Goal: Task Accomplishment & Management: Use online tool/utility

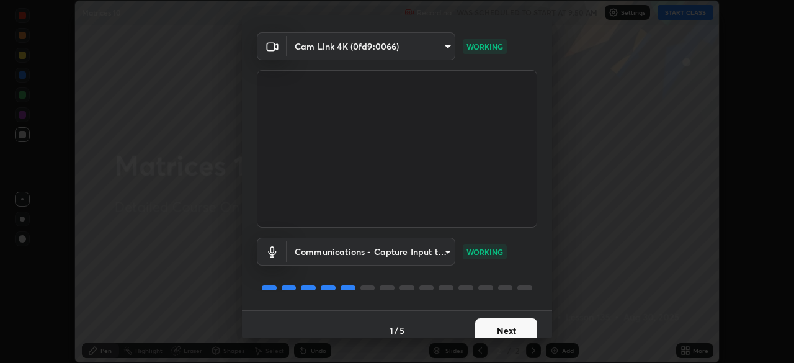
scroll to position [44, 0]
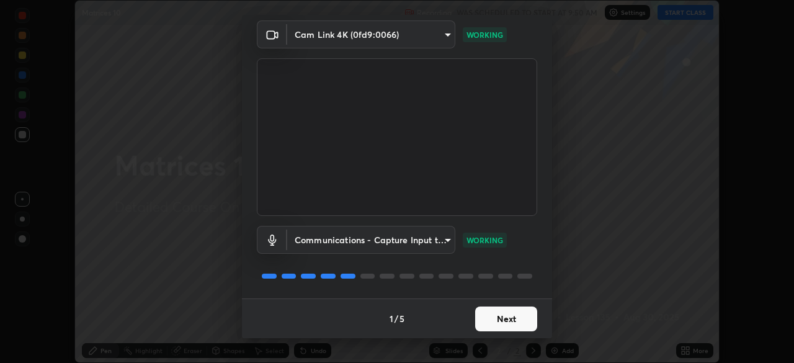
click at [435, 239] on body "Erase all Matrices 10 Recording WAS SCHEDULED TO START AT 9:50 AM Settings STAR…" at bounding box center [397, 181] width 794 height 363
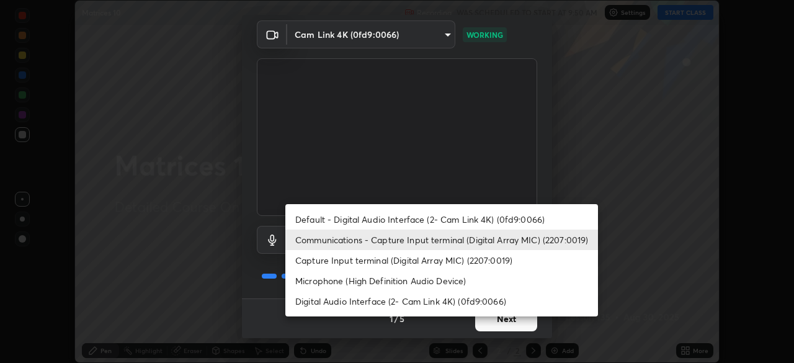
click at [432, 215] on li "Default - Digital Audio Interface (2- Cam Link 4K) (0fd9:0066)" at bounding box center [441, 219] width 313 height 20
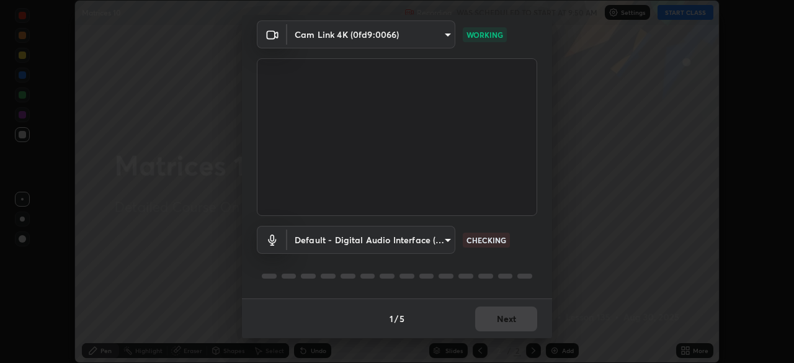
click at [432, 241] on body "Erase all Matrices 10 Recording WAS SCHEDULED TO START AT 9:50 AM Settings STAR…" at bounding box center [397, 181] width 794 height 363
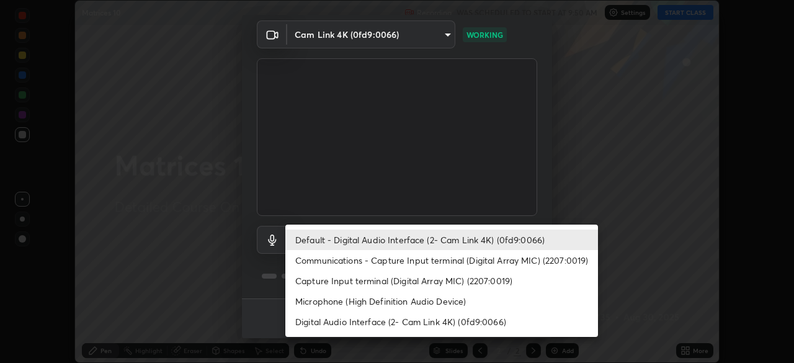
click at [406, 257] on li "Communications - Capture Input terminal (Digital Array MIC) (2207:0019)" at bounding box center [441, 260] width 313 height 20
type input "communications"
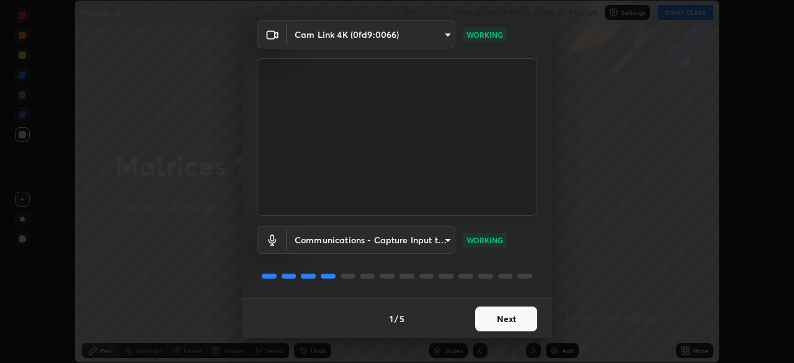
click at [509, 322] on button "Next" at bounding box center [506, 318] width 62 height 25
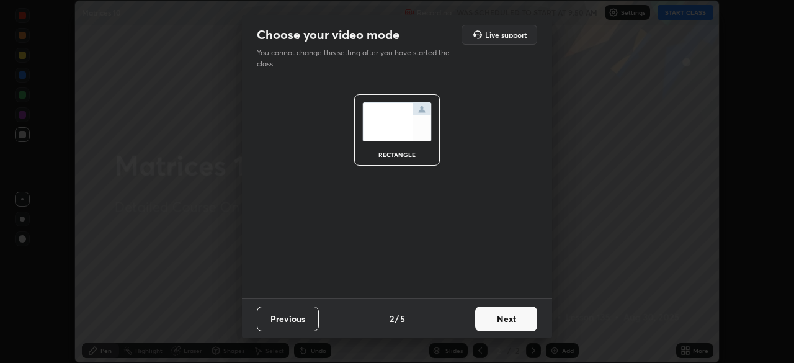
click at [515, 319] on button "Next" at bounding box center [506, 318] width 62 height 25
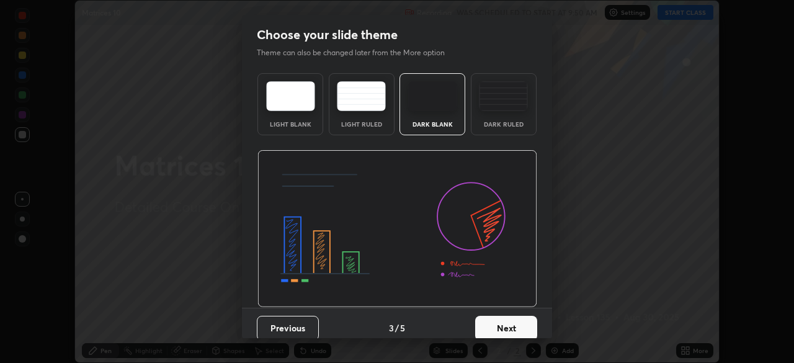
click at [521, 327] on button "Next" at bounding box center [506, 328] width 62 height 25
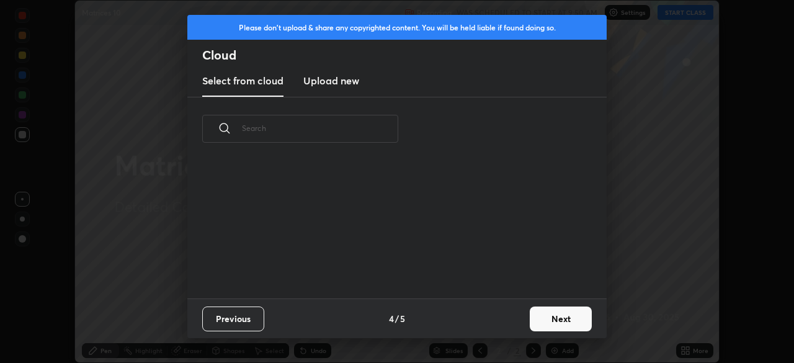
click at [549, 327] on button "Next" at bounding box center [561, 318] width 62 height 25
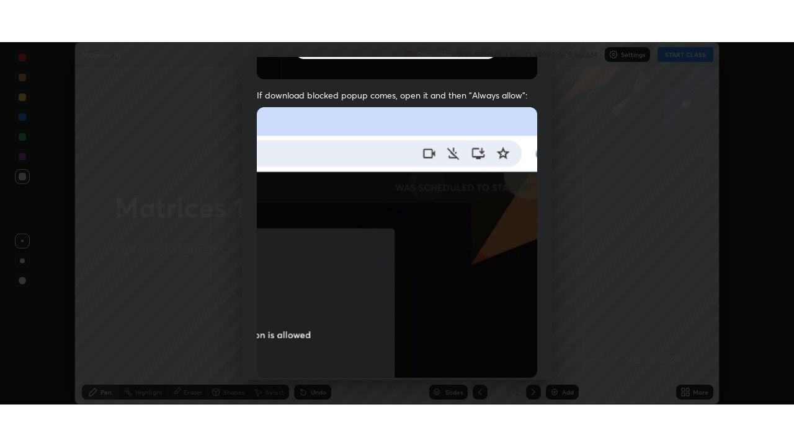
scroll to position [297, 0]
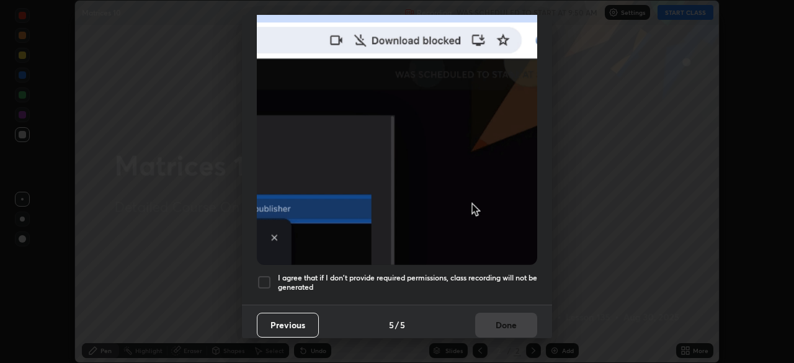
click at [265, 277] on div at bounding box center [264, 282] width 15 height 15
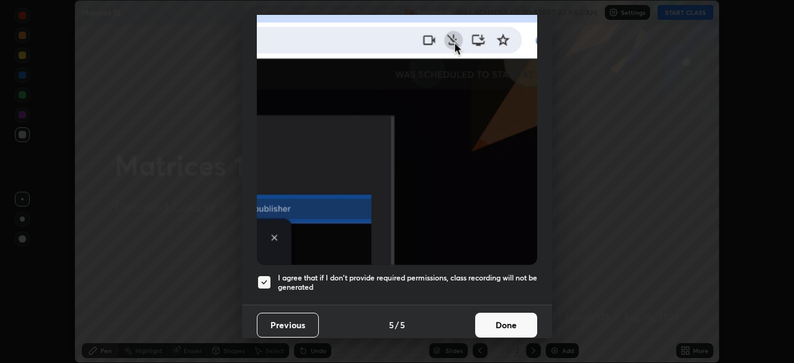
click at [481, 316] on button "Done" at bounding box center [506, 325] width 62 height 25
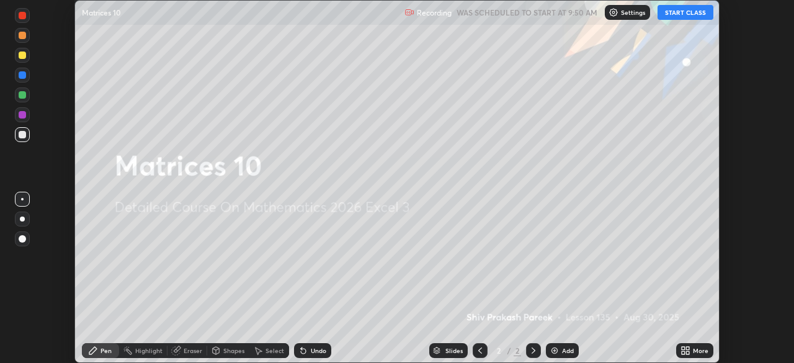
click at [685, 12] on button "START CLASS" at bounding box center [685, 12] width 56 height 15
click at [566, 350] on div "Add" at bounding box center [568, 350] width 12 height 6
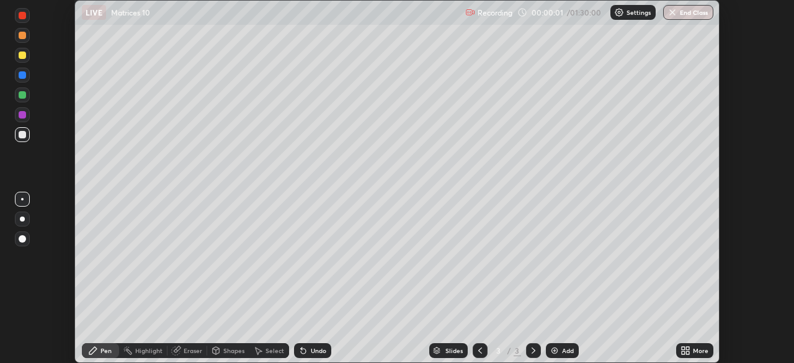
click at [691, 350] on div "More" at bounding box center [694, 350] width 37 height 15
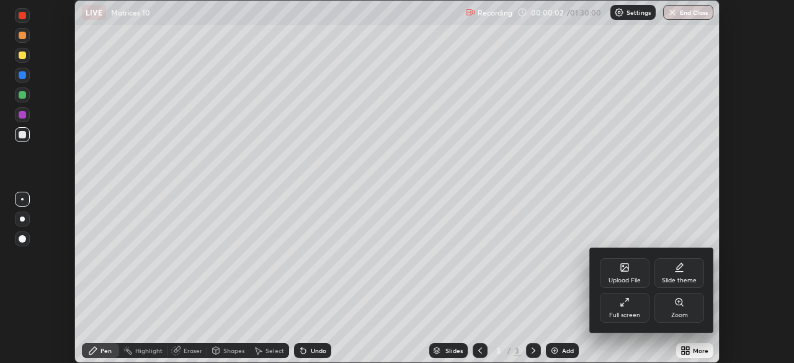
click at [624, 306] on icon at bounding box center [624, 302] width 10 height 10
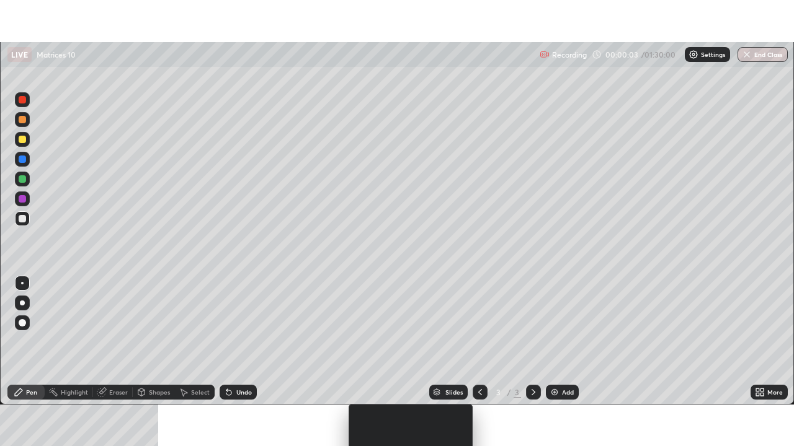
scroll to position [446, 794]
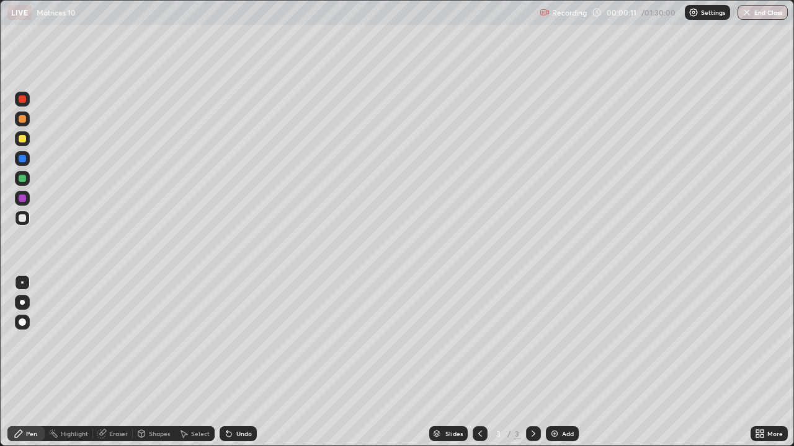
click at [763, 362] on icon at bounding box center [761, 436] width 3 height 3
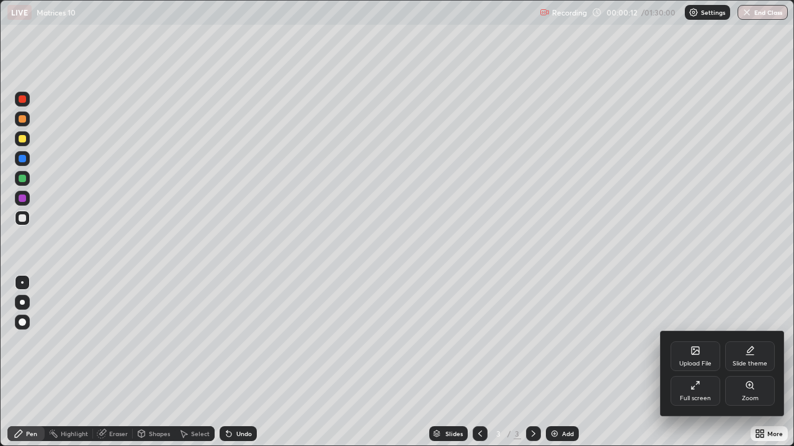
click at [743, 357] on div "Slide theme" at bounding box center [750, 357] width 50 height 30
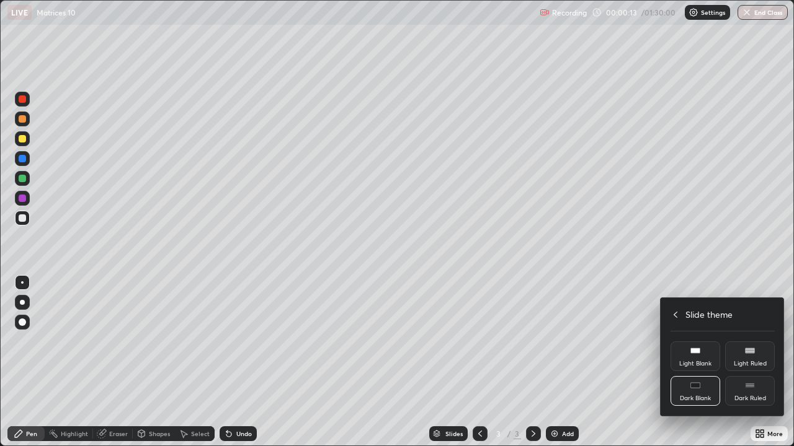
click at [745, 362] on div "Dark Ruled" at bounding box center [750, 391] width 50 height 30
click at [484, 362] on div at bounding box center [397, 223] width 794 height 446
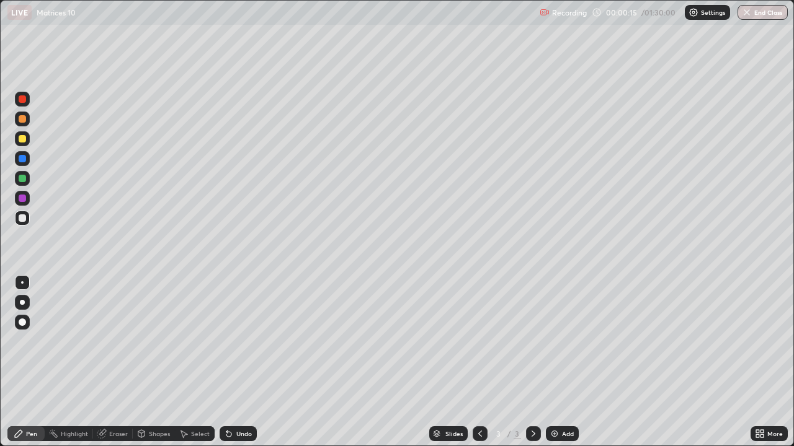
click at [562, 362] on div "Add" at bounding box center [568, 434] width 12 height 6
click at [237, 362] on div "Undo" at bounding box center [244, 434] width 16 height 6
click at [236, 362] on div "Undo" at bounding box center [244, 434] width 16 height 6
click at [557, 362] on img at bounding box center [554, 434] width 10 height 10
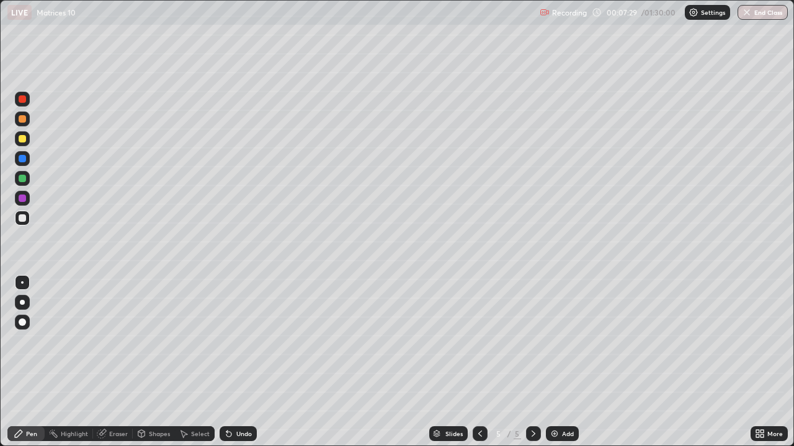
click at [475, 362] on icon at bounding box center [480, 434] width 10 height 10
click at [562, 362] on div "Add" at bounding box center [568, 434] width 12 height 6
click at [240, 362] on div "Undo" at bounding box center [244, 434] width 16 height 6
click at [237, 362] on div "Undo" at bounding box center [244, 434] width 16 height 6
click at [238, 362] on div "Undo" at bounding box center [244, 434] width 16 height 6
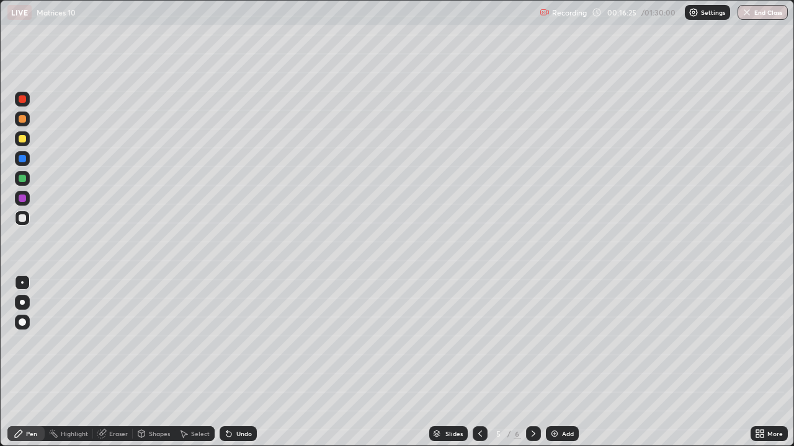
click at [569, 362] on div "Add" at bounding box center [562, 434] width 33 height 15
click at [25, 177] on div at bounding box center [22, 178] width 7 height 7
click at [119, 362] on div "Eraser" at bounding box center [118, 434] width 19 height 6
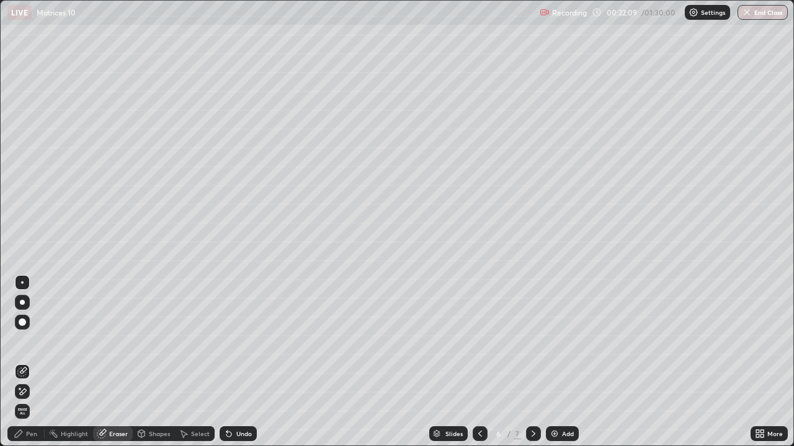
click at [35, 362] on div "Pen" at bounding box center [31, 434] width 11 height 6
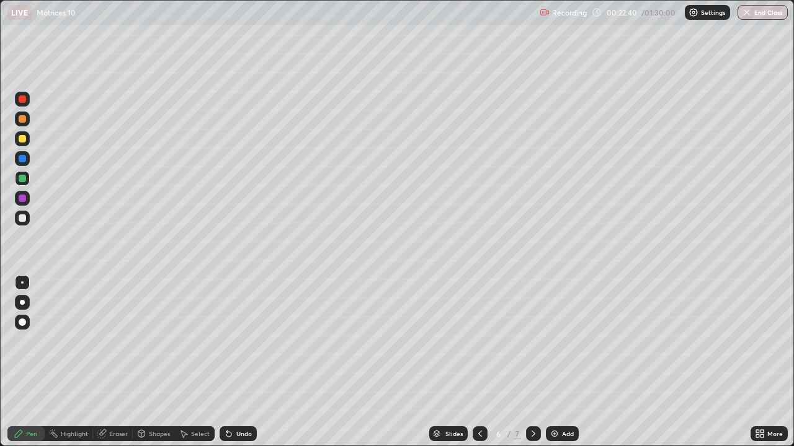
click at [23, 144] on div at bounding box center [22, 138] width 15 height 15
click at [242, 362] on div "Undo" at bounding box center [238, 434] width 37 height 15
click at [20, 216] on div at bounding box center [22, 218] width 7 height 7
click at [530, 362] on icon at bounding box center [533, 434] width 10 height 10
click at [22, 223] on div at bounding box center [22, 218] width 15 height 15
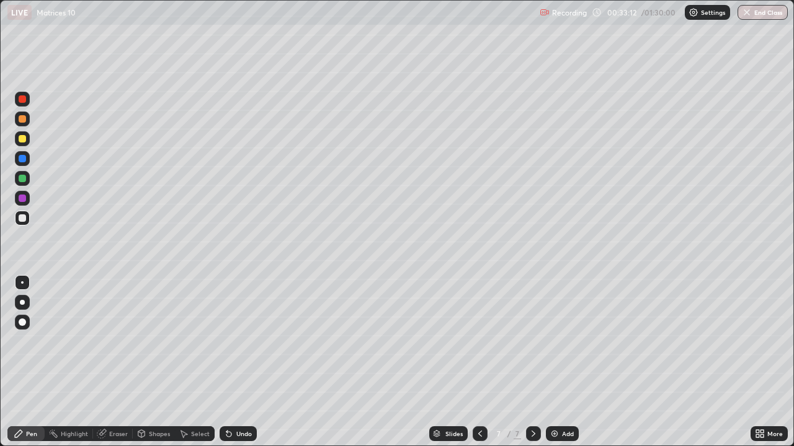
click at [239, 362] on div "Undo" at bounding box center [244, 434] width 16 height 6
click at [238, 362] on div "Undo" at bounding box center [238, 434] width 37 height 15
click at [243, 362] on div "Undo" at bounding box center [244, 434] width 16 height 6
click at [345, 362] on div "Slides 7 / 7 Add" at bounding box center [504, 434] width 494 height 25
click at [346, 362] on div "Slides 7 / 7 Add" at bounding box center [504, 434] width 494 height 25
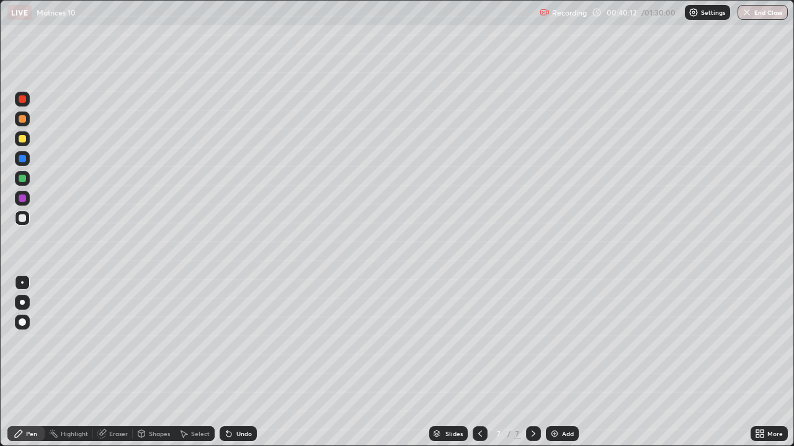
click at [376, 362] on div "Slides 7 / 7 Add" at bounding box center [504, 434] width 494 height 25
click at [379, 362] on div "Slides 7 / 7 Add" at bounding box center [504, 434] width 494 height 25
click at [389, 362] on div "Slides 7 / 7 Add" at bounding box center [504, 434] width 494 height 25
click at [403, 362] on div "Slides 7 / 7 Add" at bounding box center [504, 434] width 494 height 25
click at [409, 362] on div "Slides 7 / 7 Add" at bounding box center [504, 434] width 494 height 25
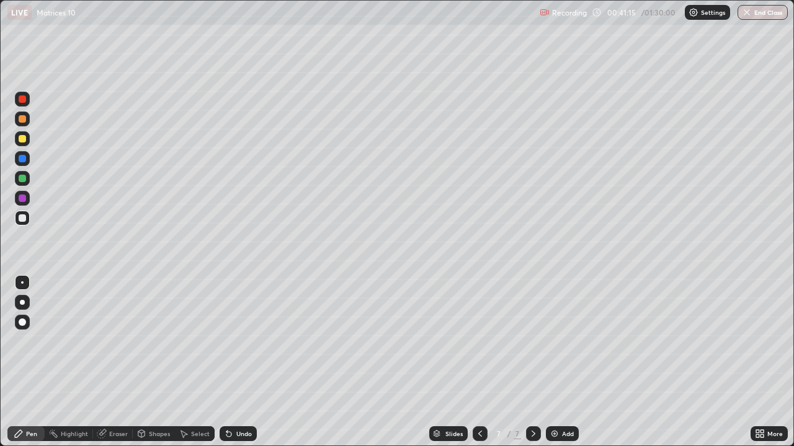
click at [555, 362] on img at bounding box center [554, 434] width 10 height 10
click at [476, 362] on icon at bounding box center [480, 434] width 10 height 10
click at [533, 362] on icon at bounding box center [533, 434] width 10 height 10
click at [22, 179] on div at bounding box center [22, 178] width 7 height 7
click at [240, 362] on div "Undo" at bounding box center [244, 434] width 16 height 6
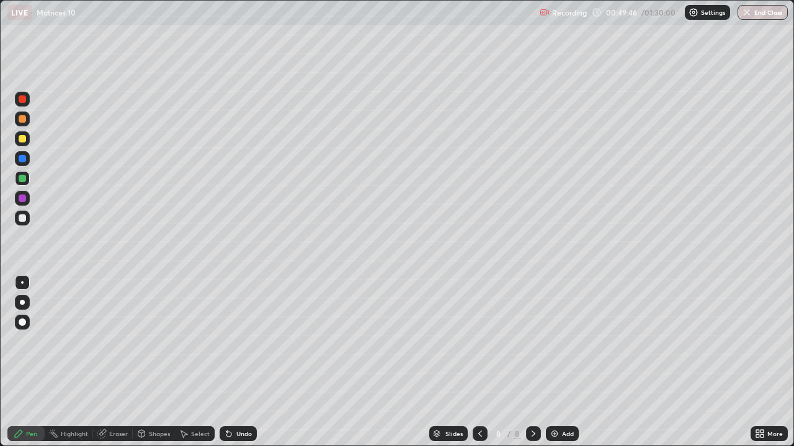
click at [20, 219] on div at bounding box center [22, 218] width 7 height 7
click at [559, 362] on div "Add" at bounding box center [562, 434] width 33 height 15
click at [123, 362] on div "Eraser" at bounding box center [118, 434] width 19 height 6
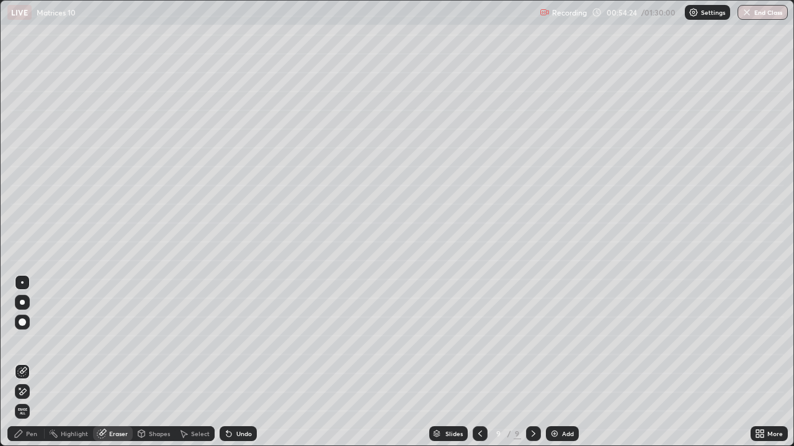
click at [37, 362] on div "Pen" at bounding box center [25, 434] width 37 height 15
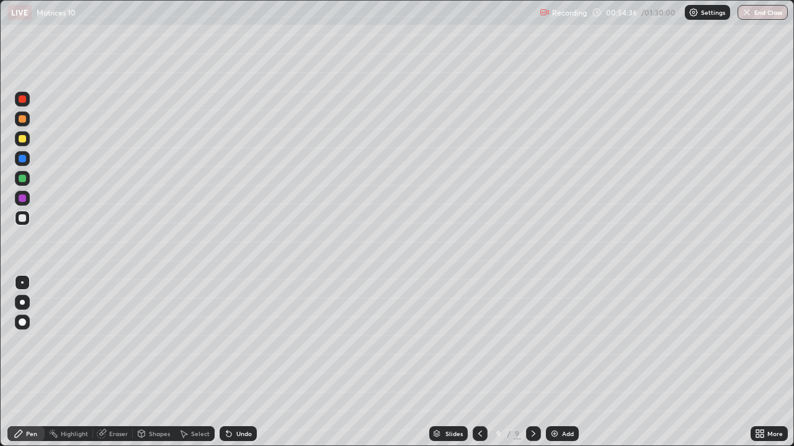
click at [127, 362] on div "Eraser" at bounding box center [113, 434] width 40 height 15
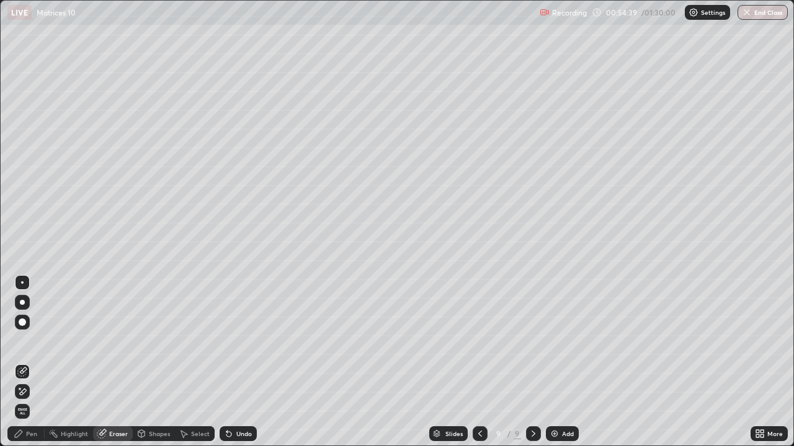
click at [30, 362] on div "Pen" at bounding box center [25, 434] width 37 height 15
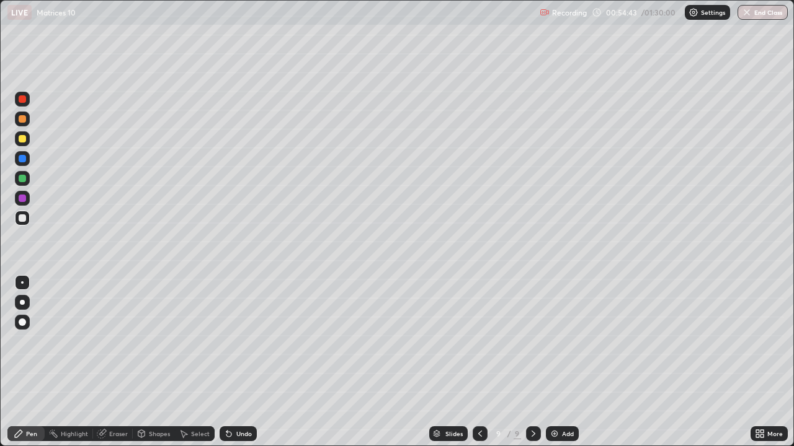
click at [29, 177] on div at bounding box center [22, 178] width 15 height 15
click at [246, 362] on div "Undo" at bounding box center [238, 434] width 37 height 15
click at [241, 362] on div "Undo" at bounding box center [238, 434] width 37 height 15
click at [240, 362] on div "Undo" at bounding box center [238, 434] width 37 height 15
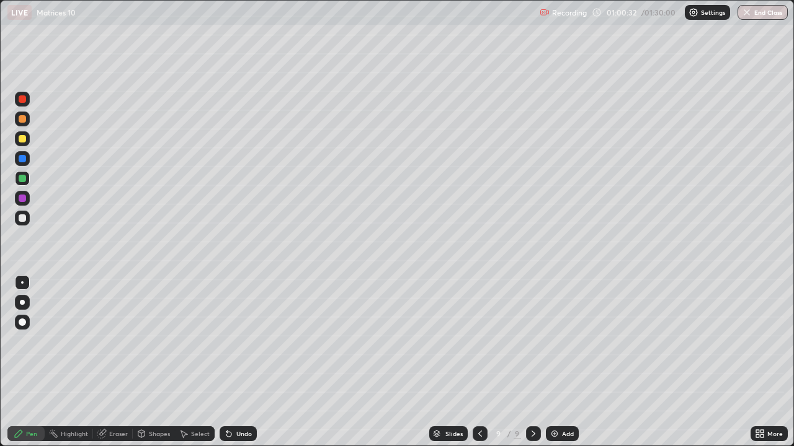
click at [239, 362] on div "Undo" at bounding box center [238, 434] width 37 height 15
click at [558, 362] on div "Add" at bounding box center [562, 434] width 33 height 15
click at [481, 362] on div at bounding box center [479, 434] width 15 height 15
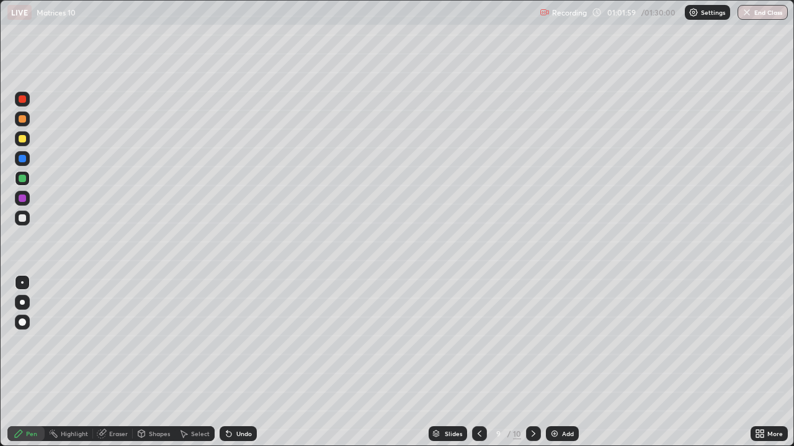
click at [535, 362] on div at bounding box center [533, 434] width 15 height 15
click at [151, 362] on div "Shapes" at bounding box center [159, 434] width 21 height 6
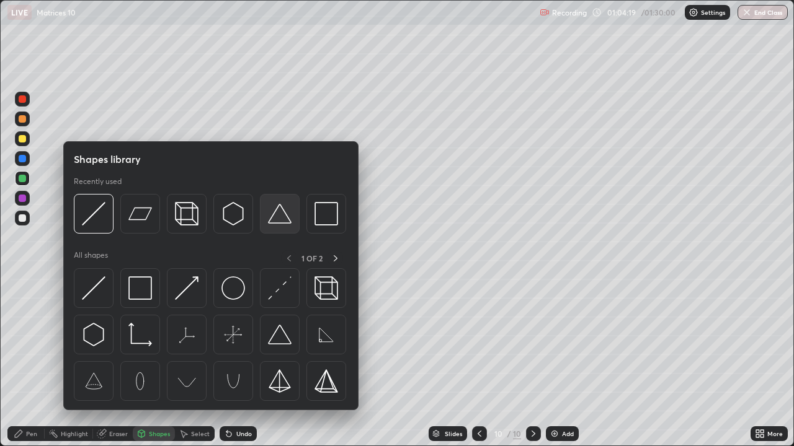
click at [274, 228] on div at bounding box center [280, 214] width 40 height 40
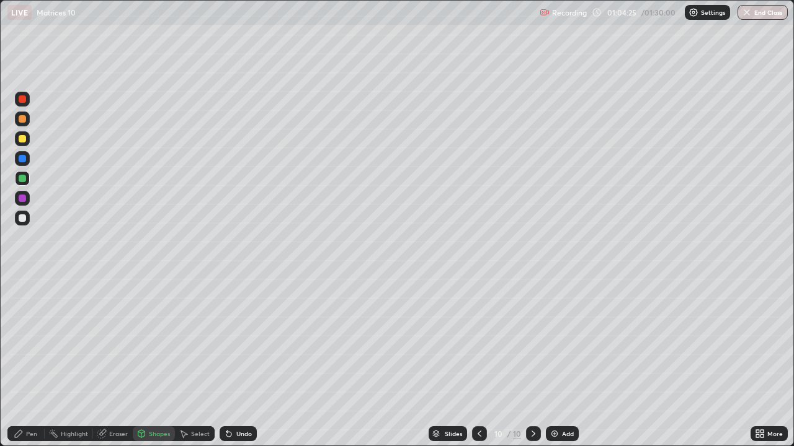
click at [23, 362] on icon at bounding box center [19, 434] width 10 height 10
click at [23, 220] on div at bounding box center [22, 218] width 7 height 7
click at [22, 197] on div at bounding box center [22, 198] width 7 height 7
click at [23, 218] on div at bounding box center [22, 218] width 7 height 7
click at [19, 220] on div at bounding box center [22, 218] width 7 height 7
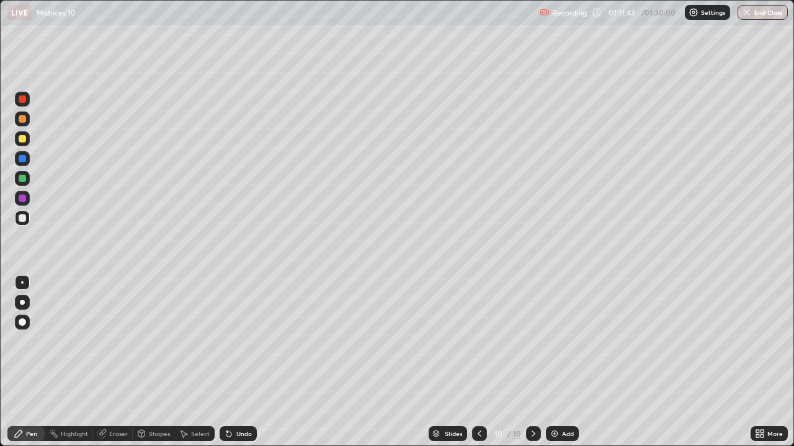
click at [239, 362] on div "Undo" at bounding box center [244, 434] width 16 height 6
click at [241, 362] on div "Undo" at bounding box center [244, 434] width 16 height 6
click at [239, 362] on div "Undo" at bounding box center [244, 434] width 16 height 6
click at [237, 362] on div "Undo" at bounding box center [244, 434] width 16 height 6
click at [236, 362] on div "Undo" at bounding box center [244, 434] width 16 height 6
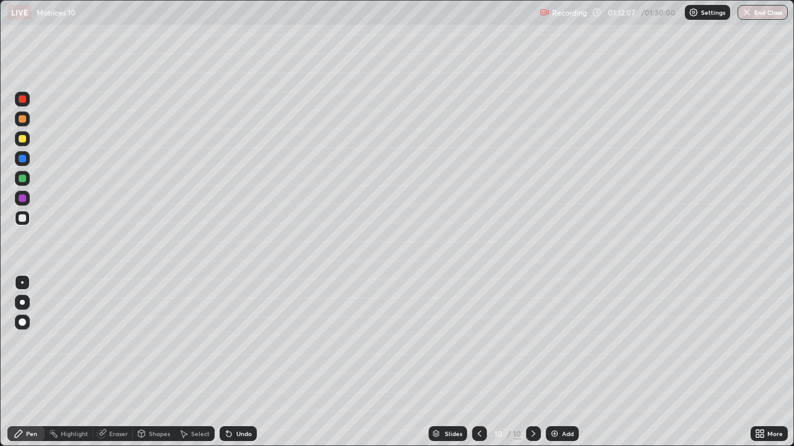
click at [241, 362] on div "Undo" at bounding box center [244, 434] width 16 height 6
click at [563, 362] on div "Add" at bounding box center [568, 434] width 12 height 6
click at [478, 362] on icon at bounding box center [480, 434] width 10 height 10
click at [530, 362] on icon at bounding box center [533, 434] width 10 height 10
click at [479, 362] on icon at bounding box center [480, 434] width 10 height 10
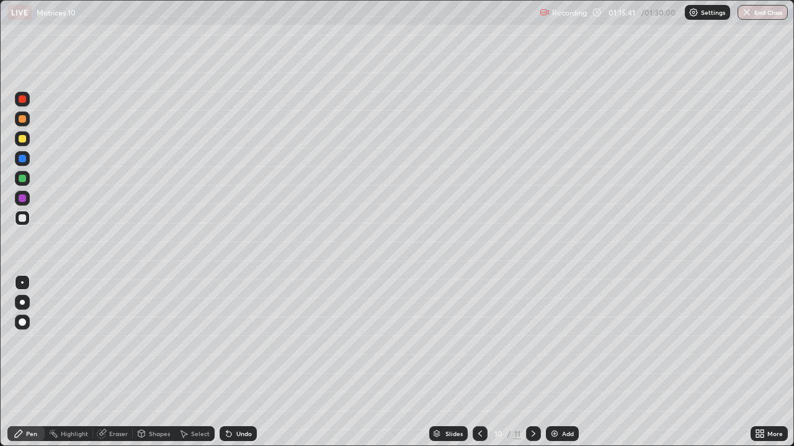
click at [533, 362] on icon at bounding box center [533, 434] width 4 height 6
click at [240, 362] on div "Undo" at bounding box center [244, 434] width 16 height 6
click at [760, 16] on button "End Class" at bounding box center [763, 12] width 49 height 15
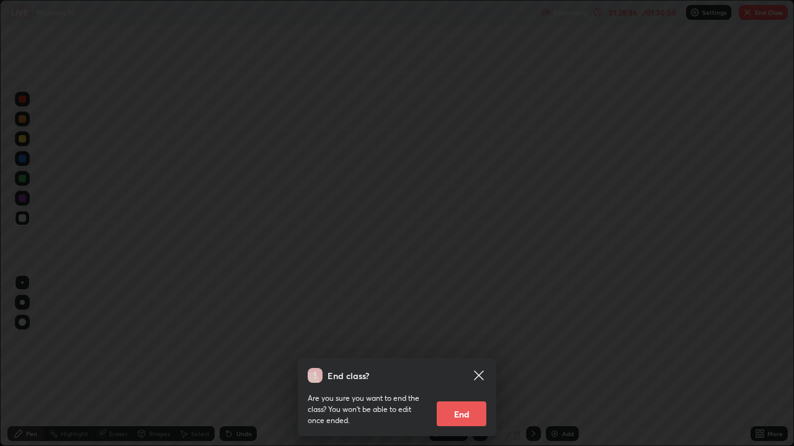
click at [465, 362] on button "End" at bounding box center [462, 414] width 50 height 25
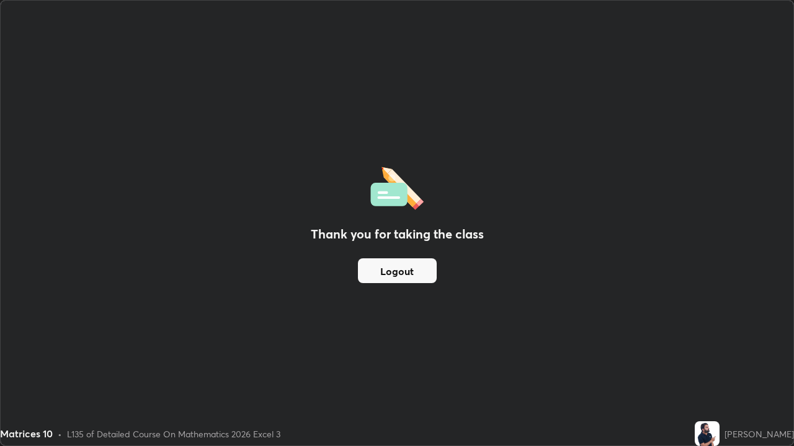
click at [409, 272] on button "Logout" at bounding box center [397, 271] width 79 height 25
click at [406, 271] on button "Logout" at bounding box center [397, 271] width 79 height 25
